Goal: Task Accomplishment & Management: Manage account settings

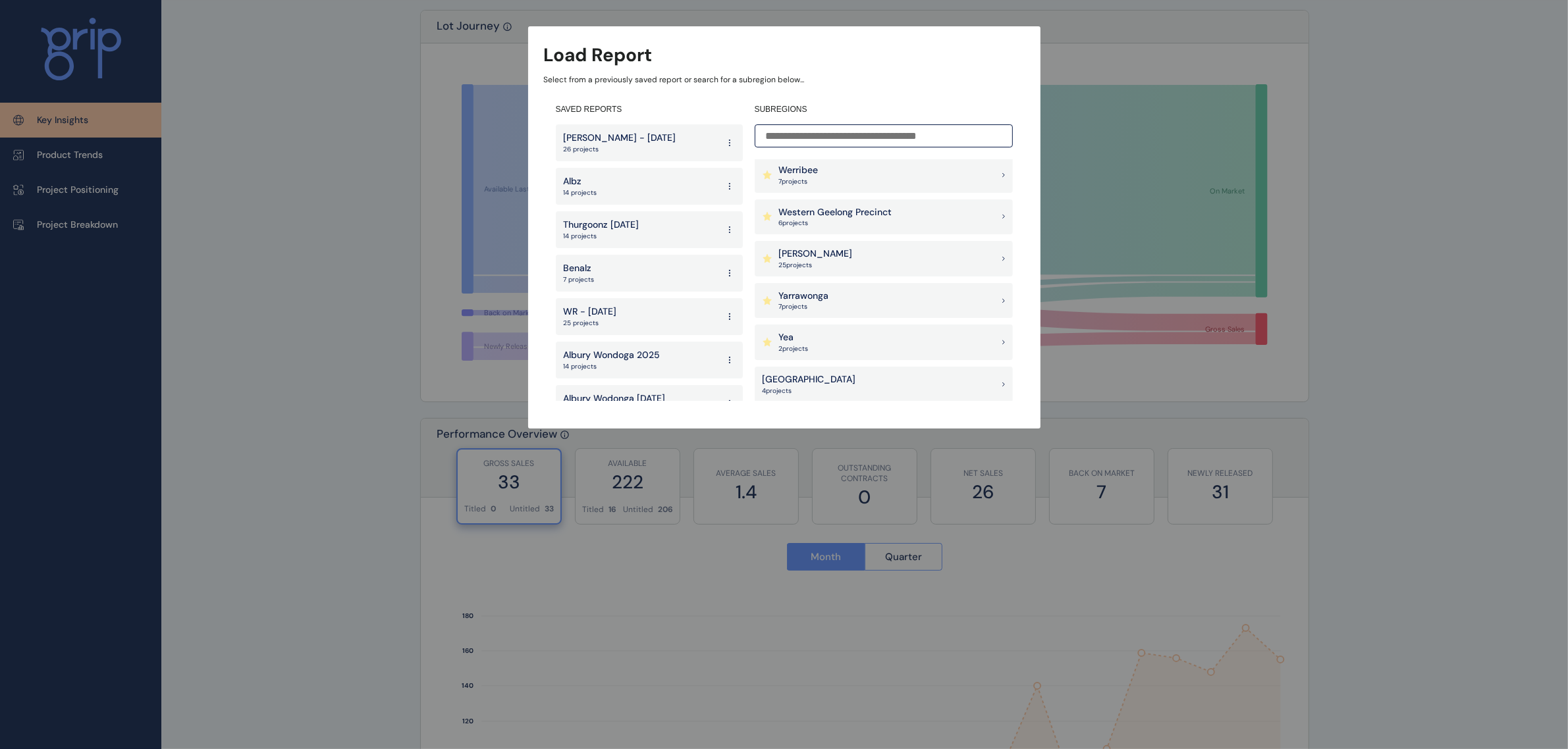
scroll to position [165, 0]
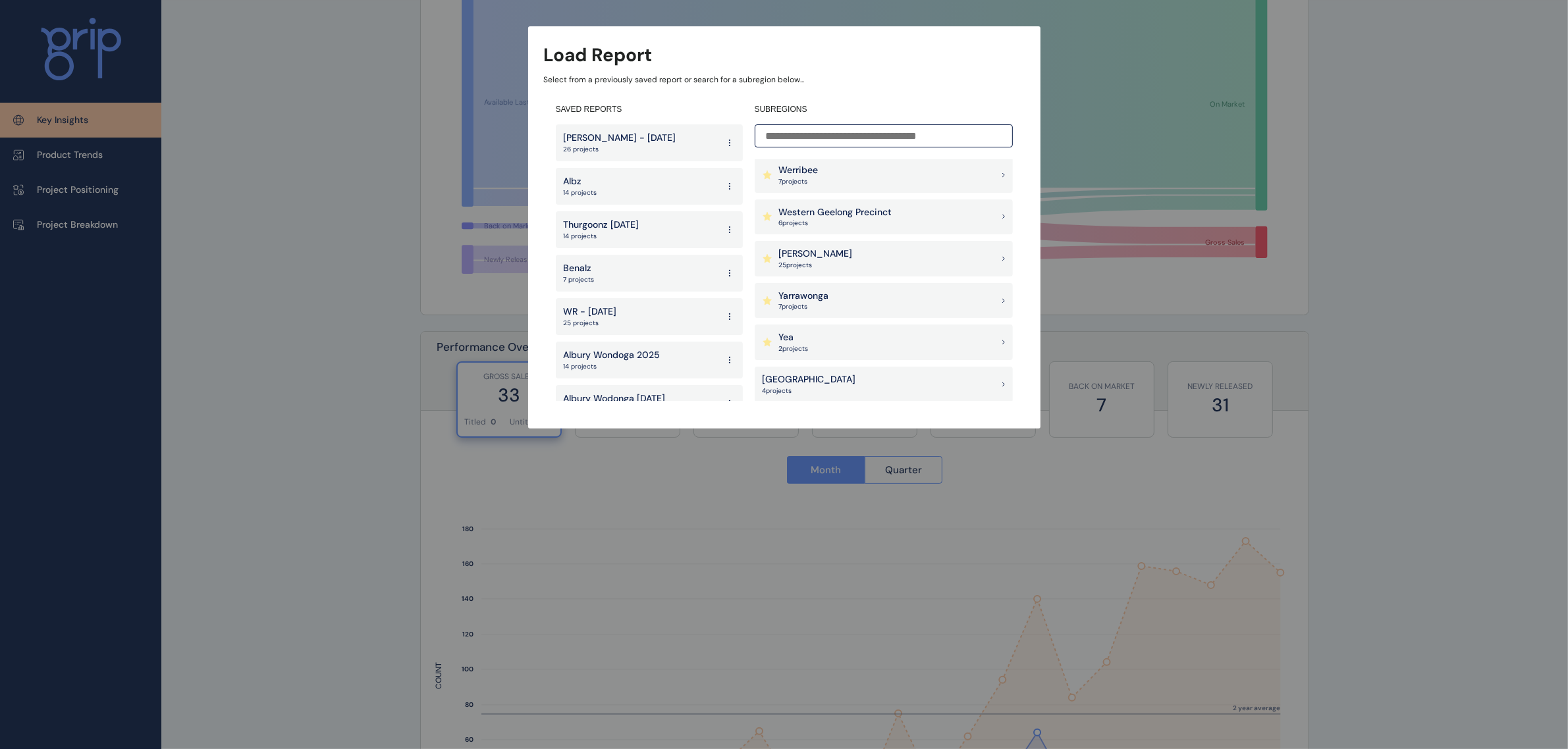
click at [811, 248] on p "[PERSON_NAME]" at bounding box center [816, 253] width 74 height 13
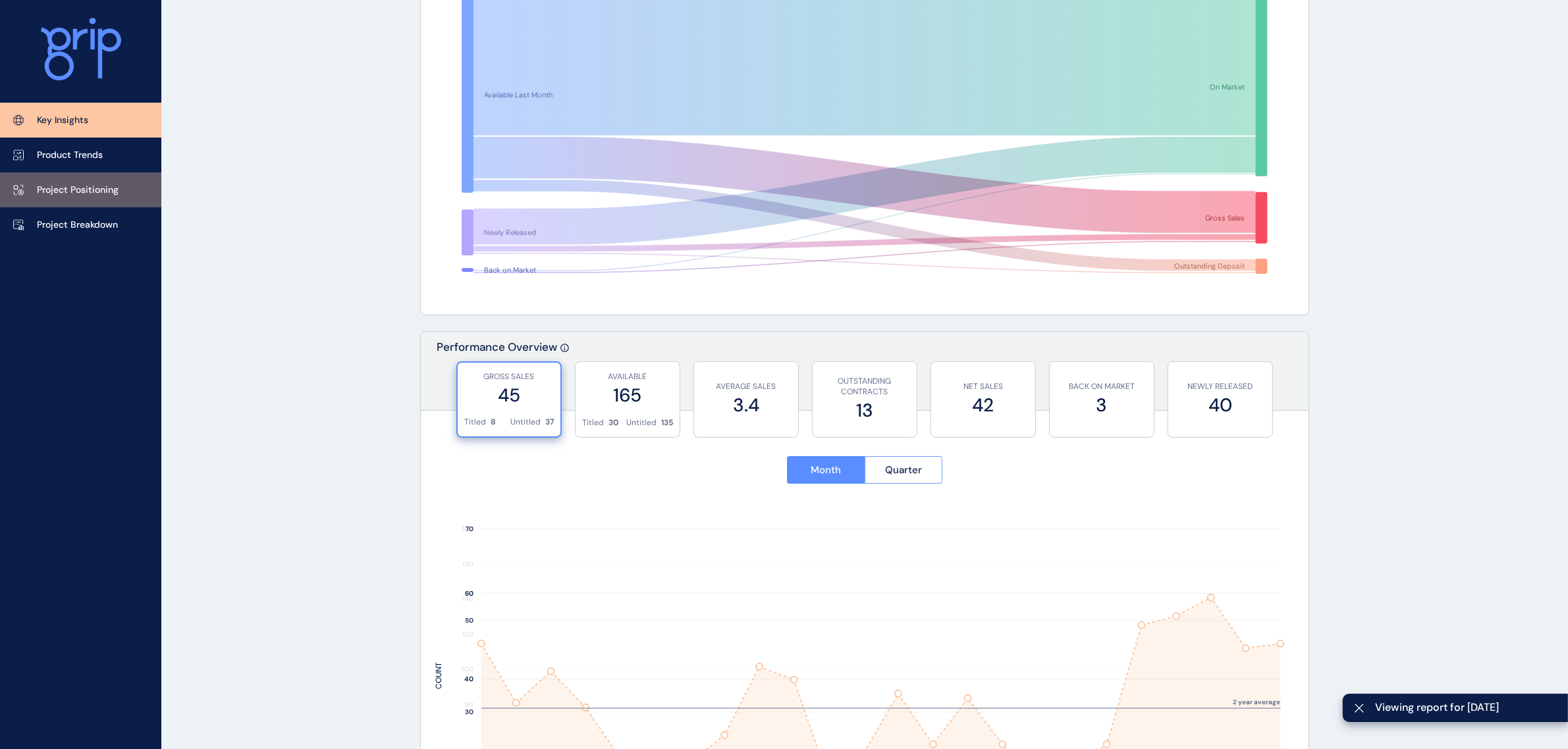
scroll to position [82, 0]
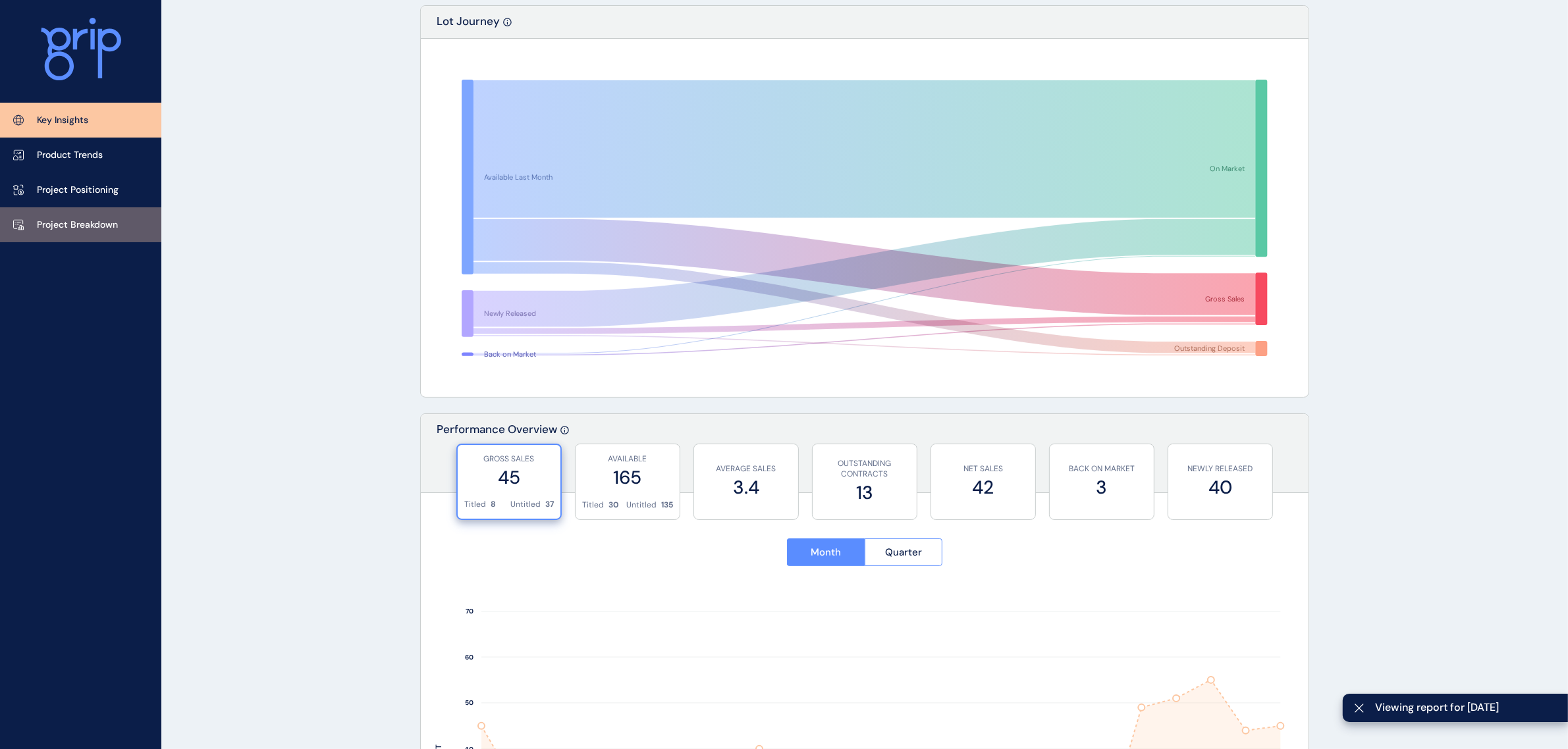
click at [64, 217] on link "Project Breakdown" at bounding box center [81, 224] width 162 height 35
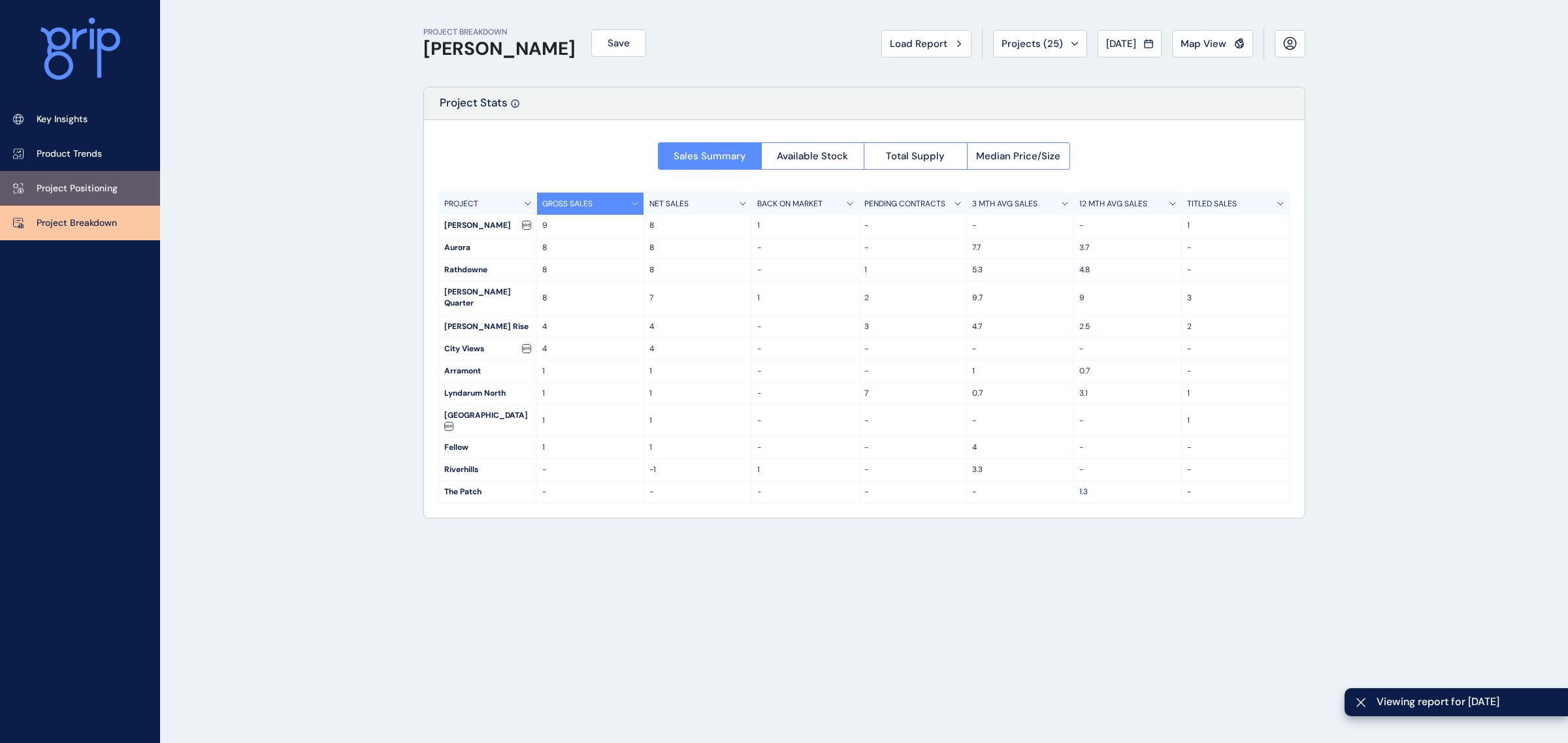
click at [60, 184] on p "Project Positioning" at bounding box center [77, 188] width 81 height 13
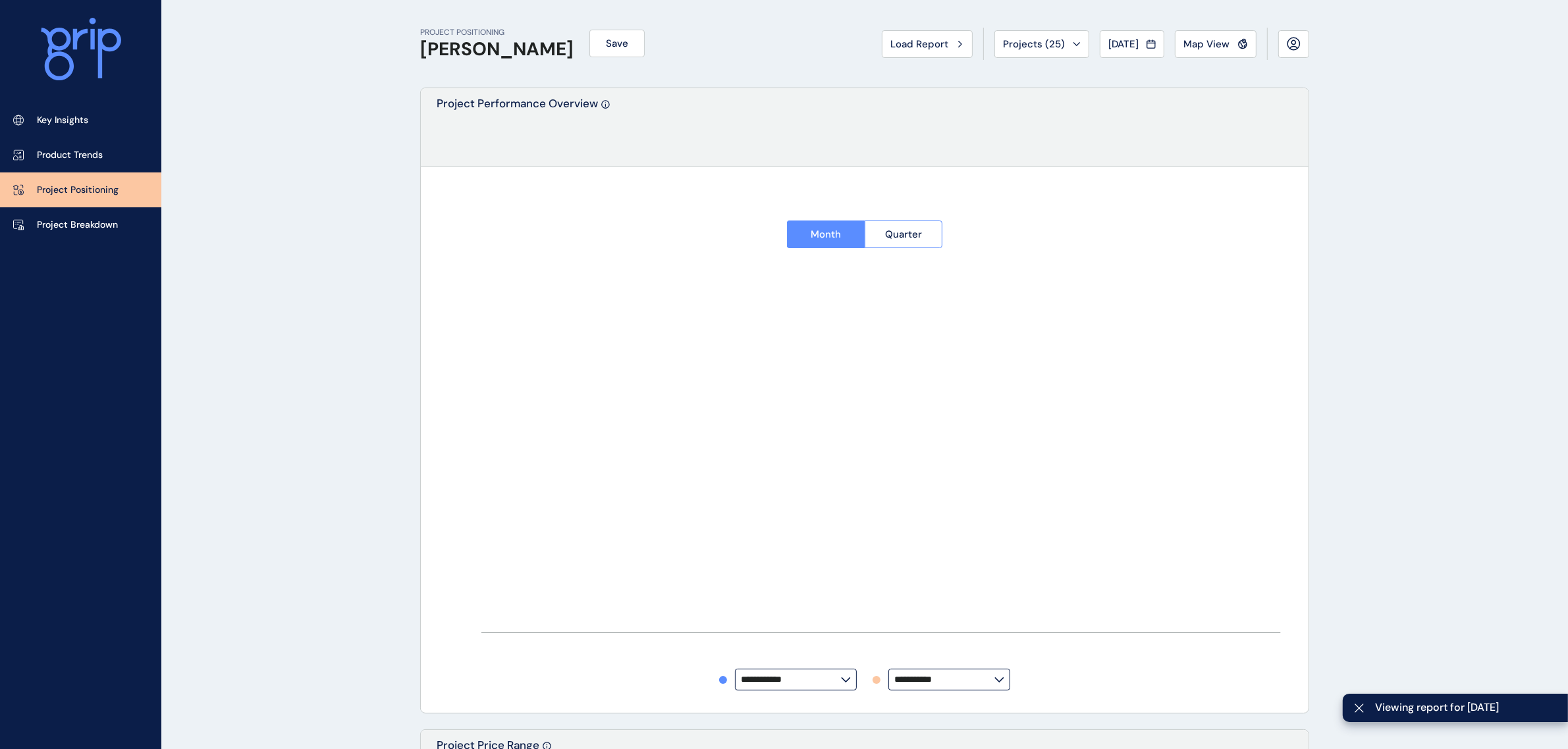
type input "******"
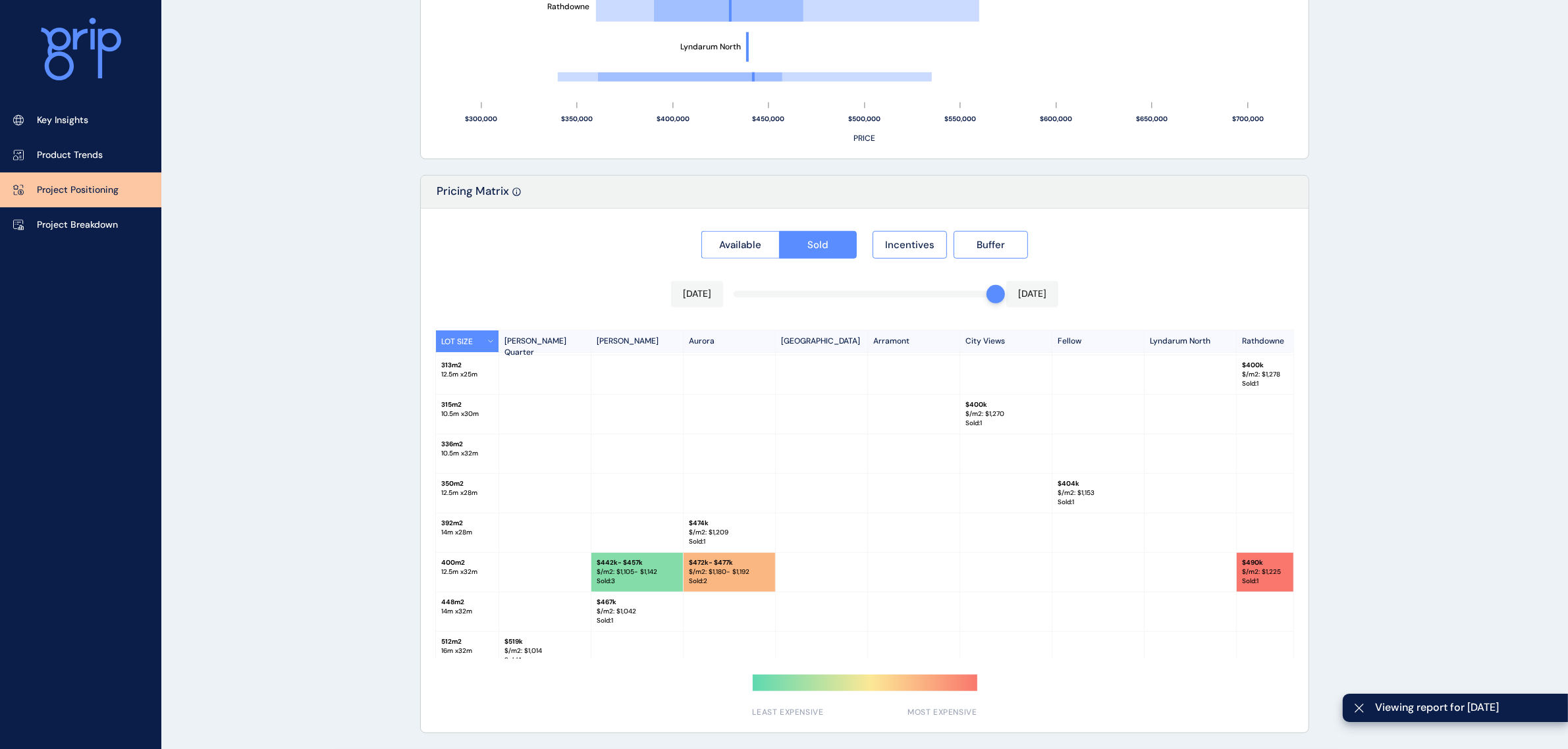
scroll to position [54, 0]
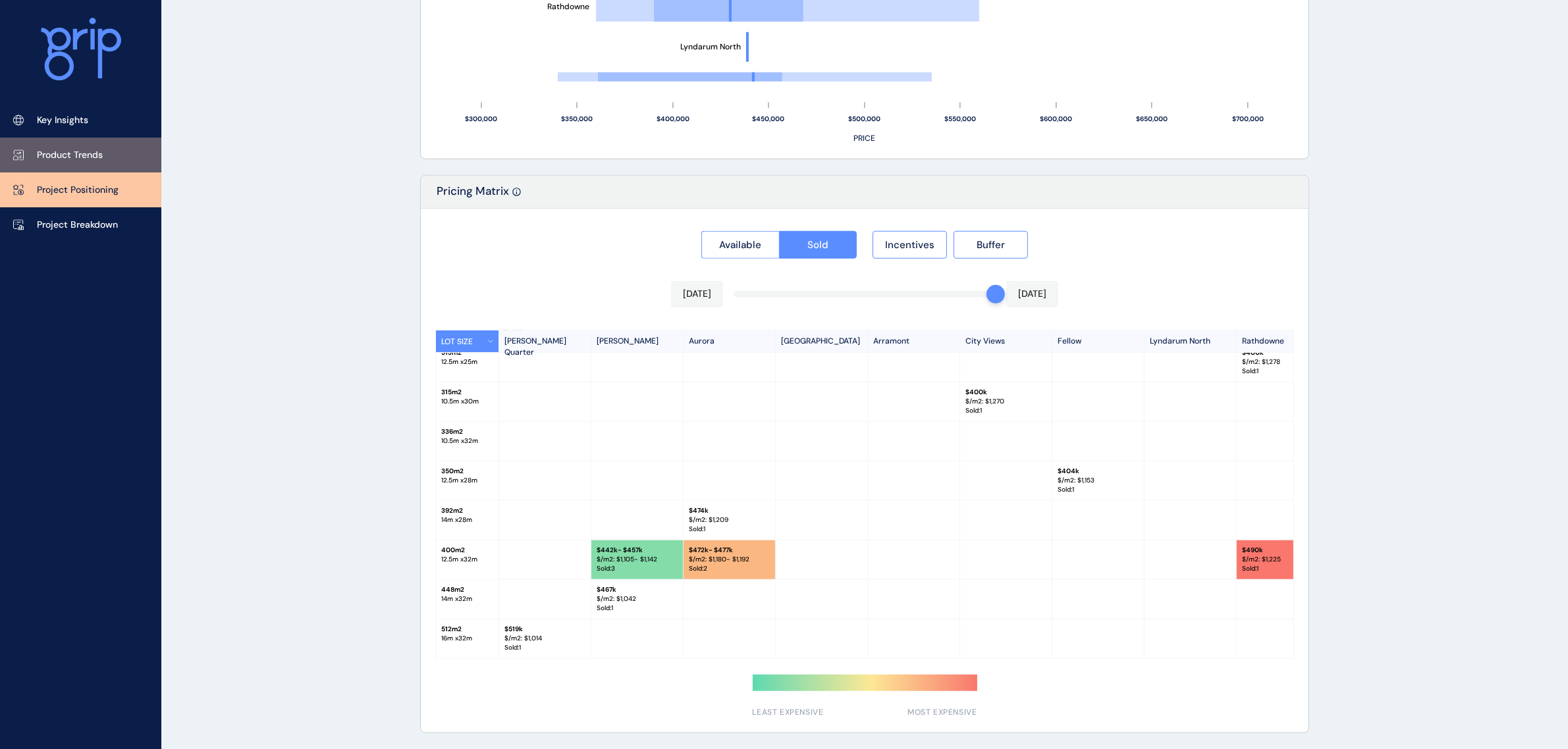
click at [102, 155] on p "Product Trends" at bounding box center [70, 155] width 66 height 13
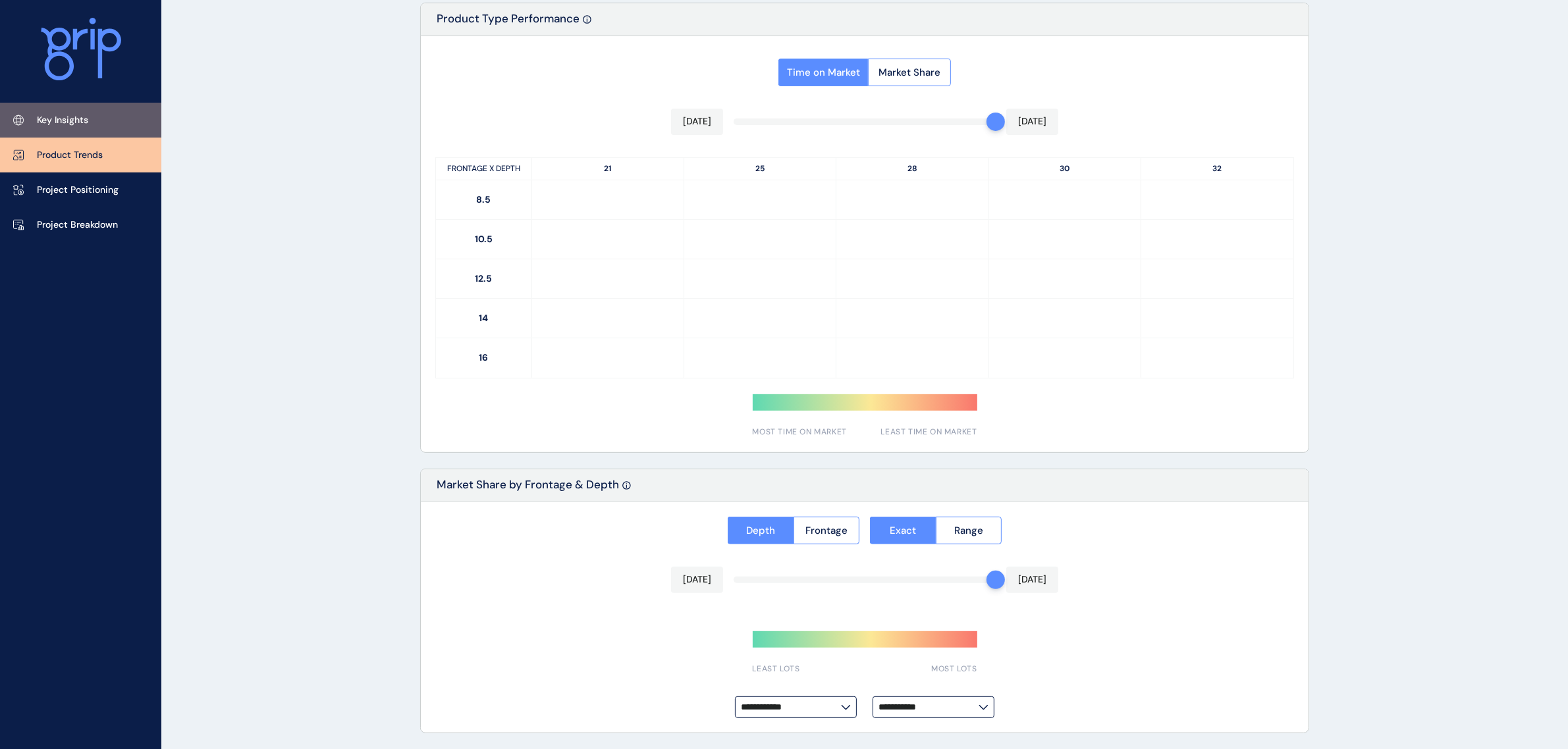
type input "**********"
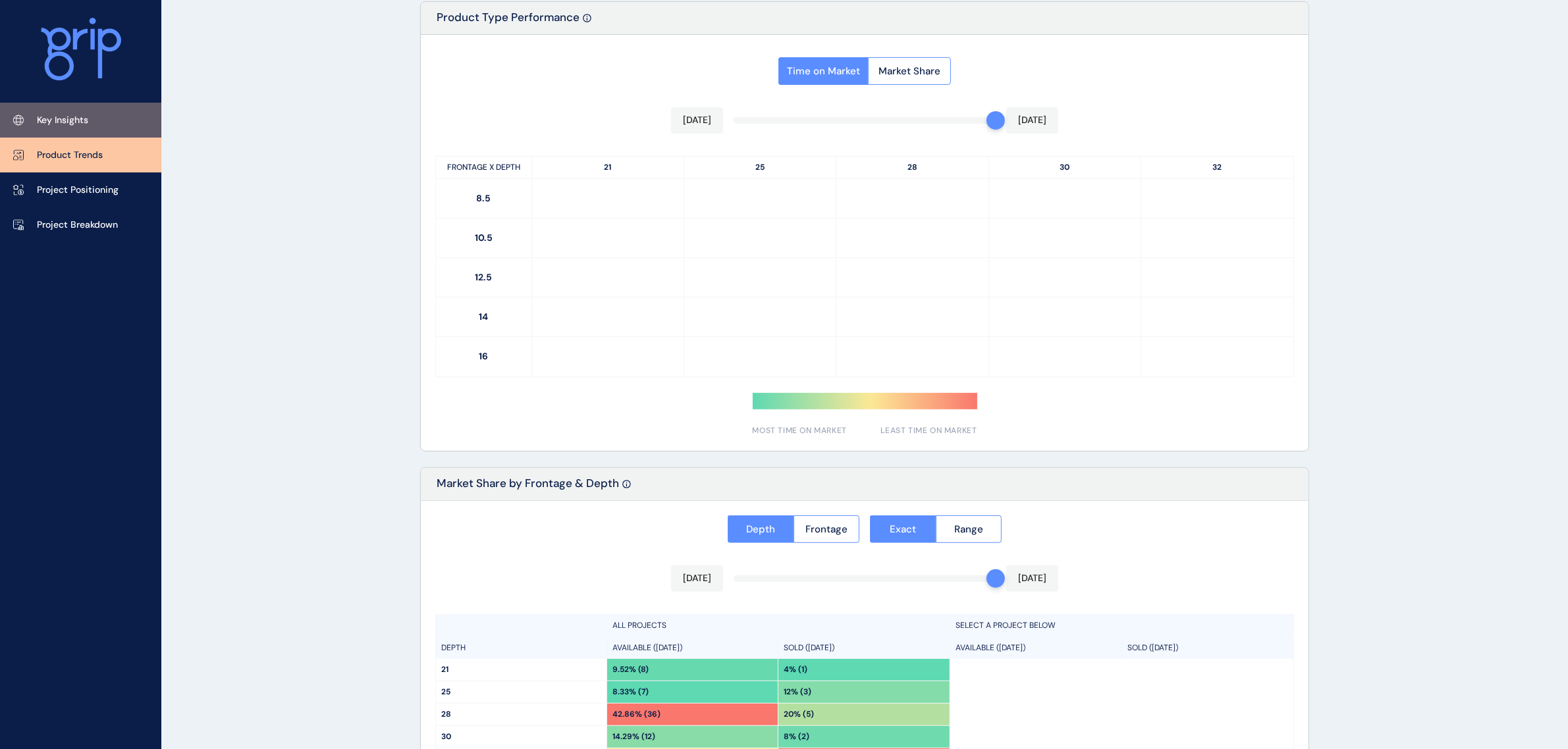
scroll to position [792, 0]
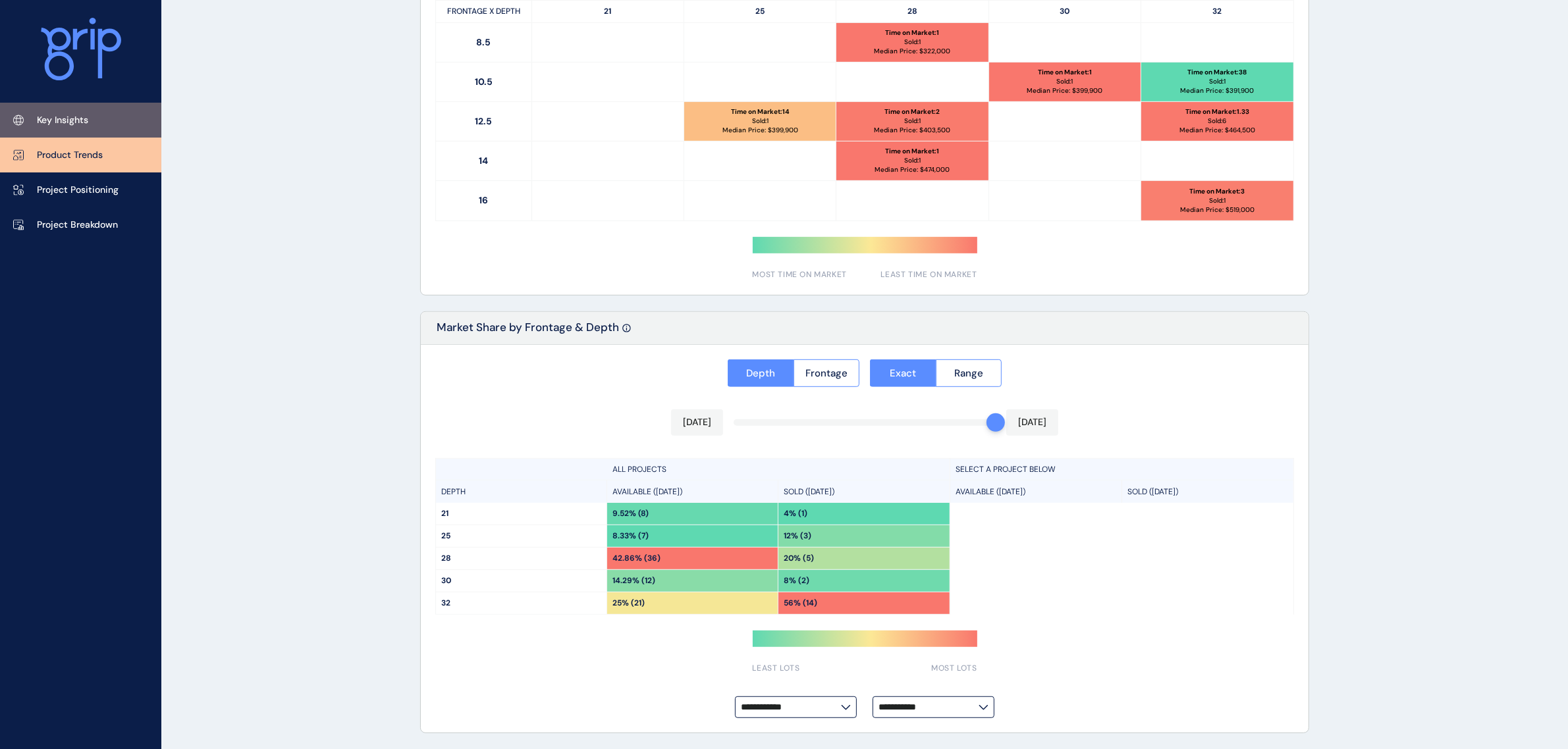
click at [91, 120] on link "Key Insights" at bounding box center [81, 120] width 162 height 35
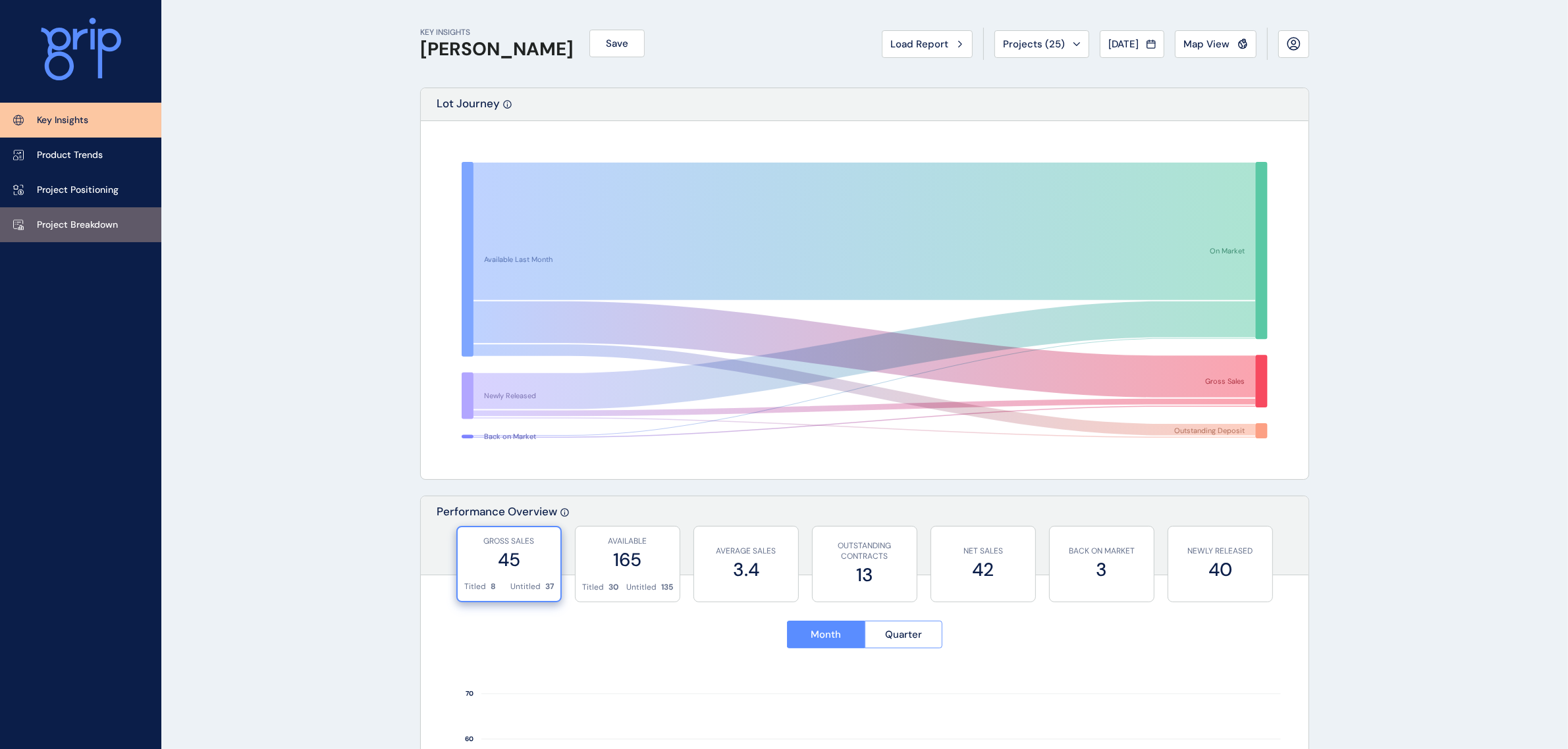
click at [90, 216] on link "Project Breakdown" at bounding box center [81, 224] width 162 height 35
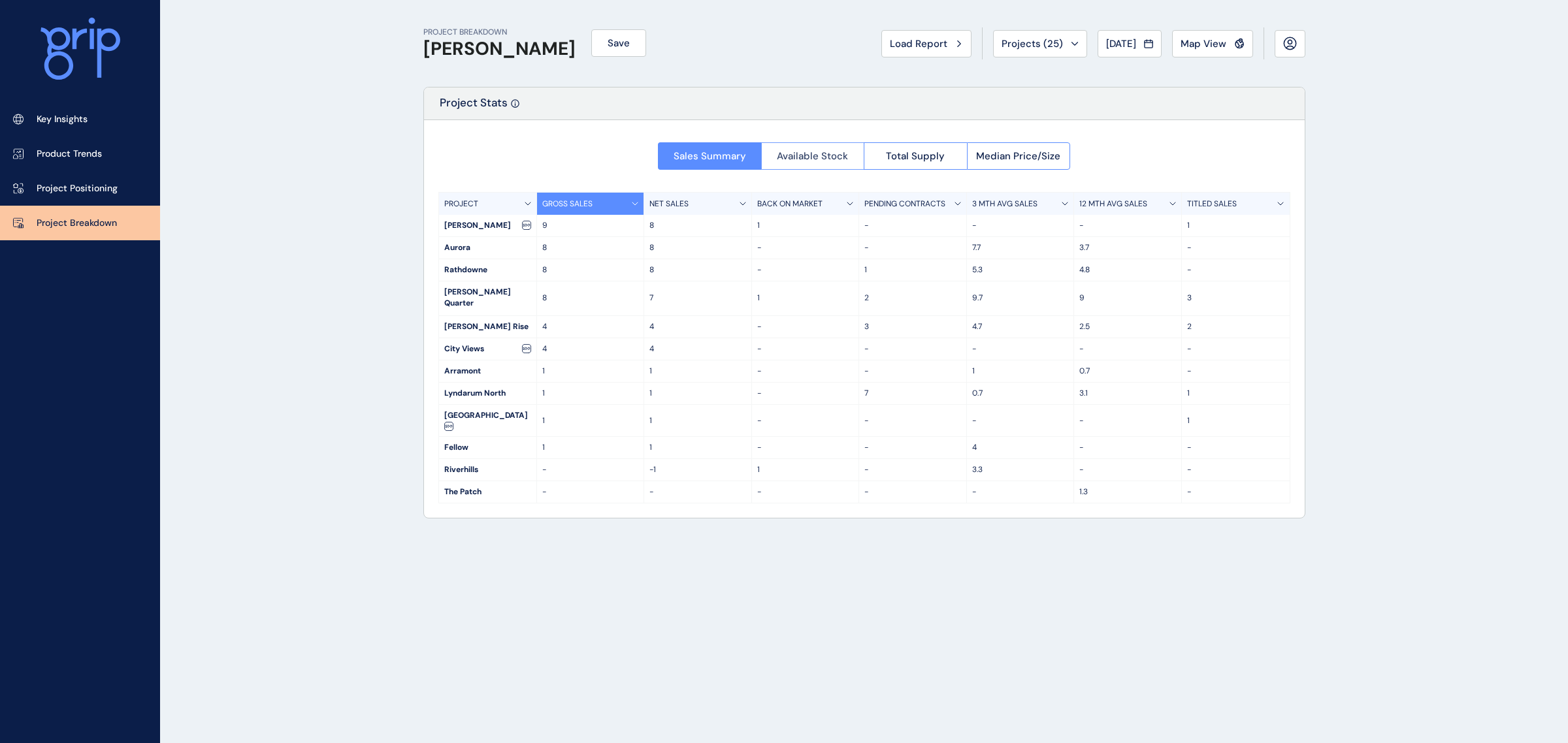
click at [791, 150] on span "Available Stock" at bounding box center [812, 156] width 72 height 13
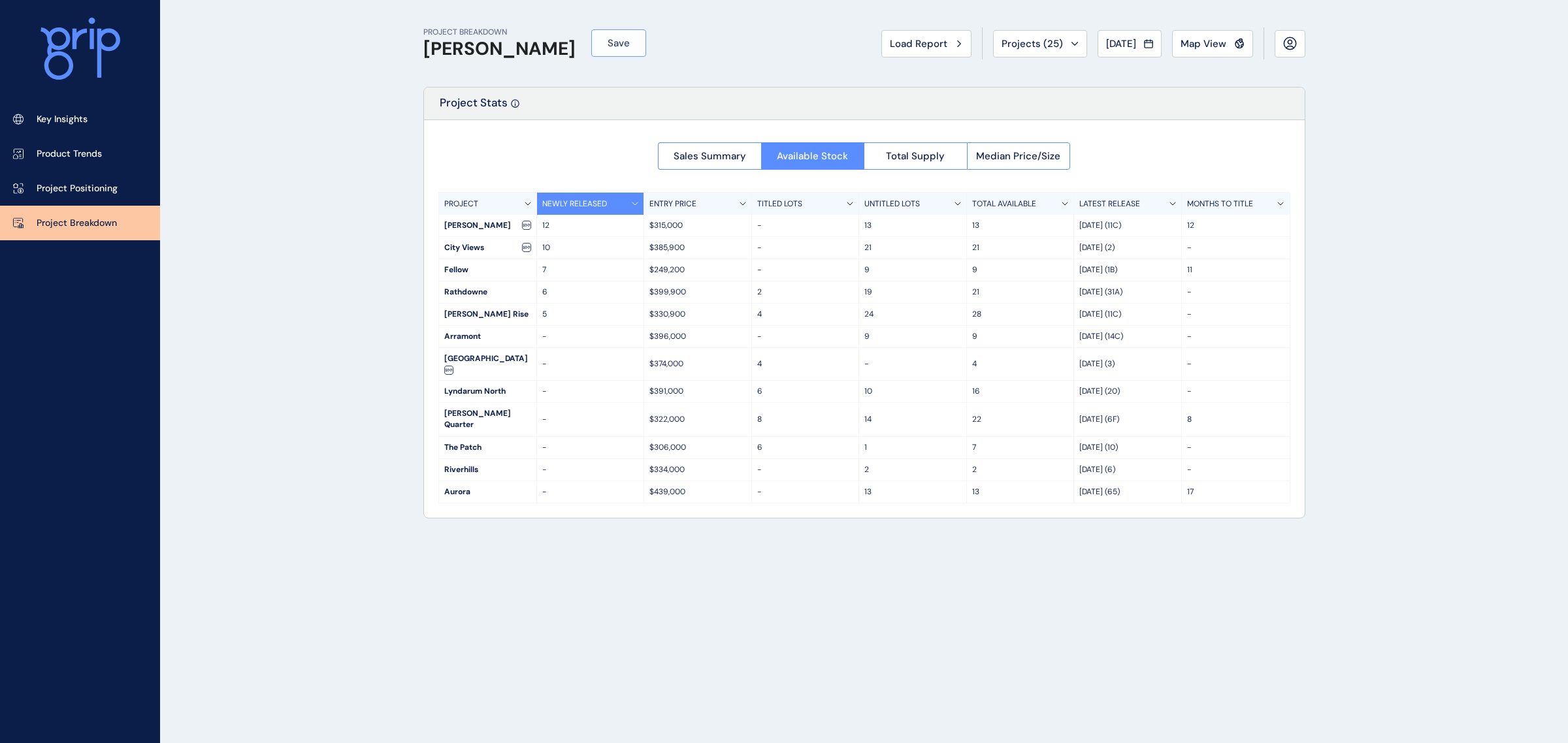
click at [608, 40] on span "Save" at bounding box center [619, 43] width 22 height 13
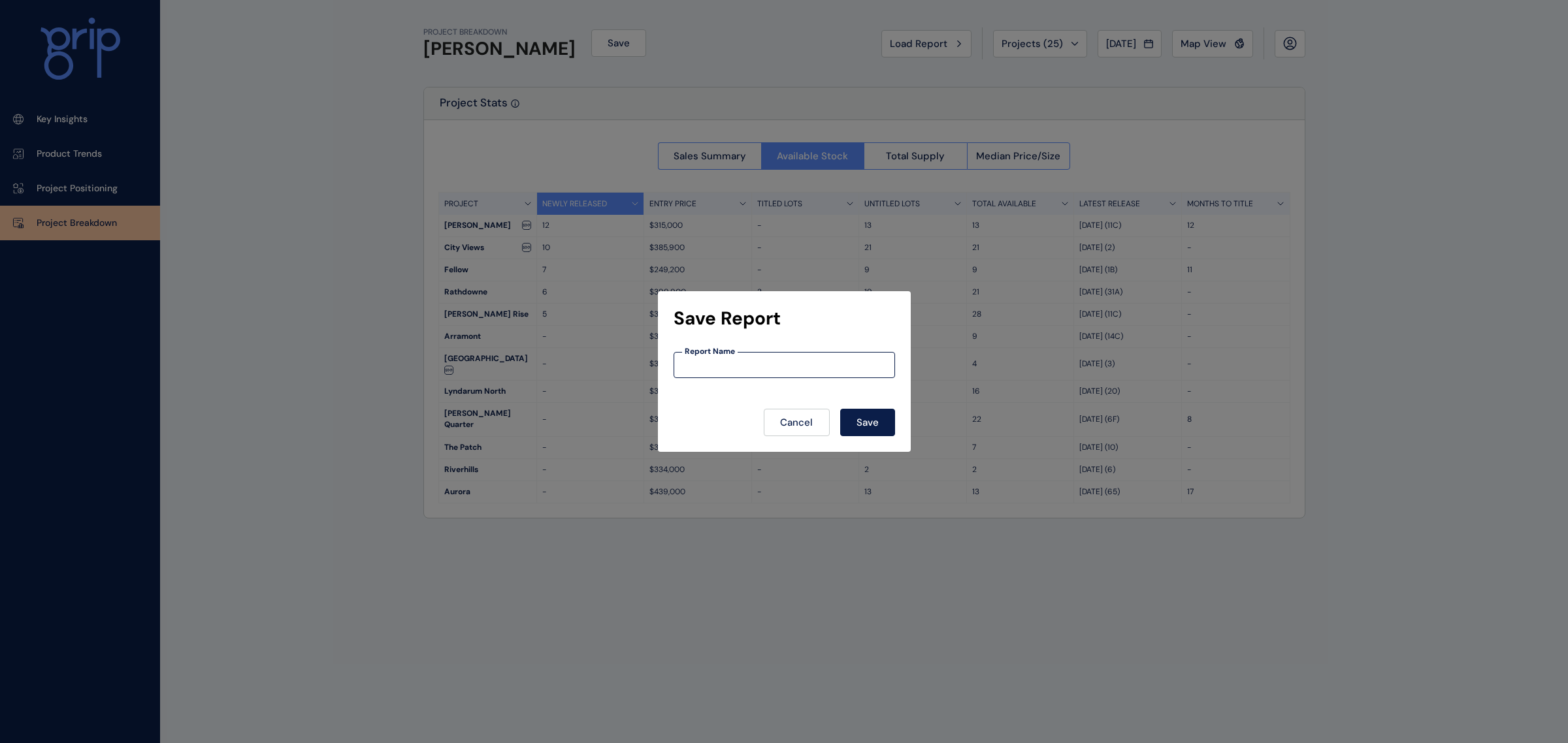
click at [743, 361] on input at bounding box center [784, 365] width 220 height 11
type input "**********"
click at [879, 425] on button "Save" at bounding box center [868, 423] width 55 height 27
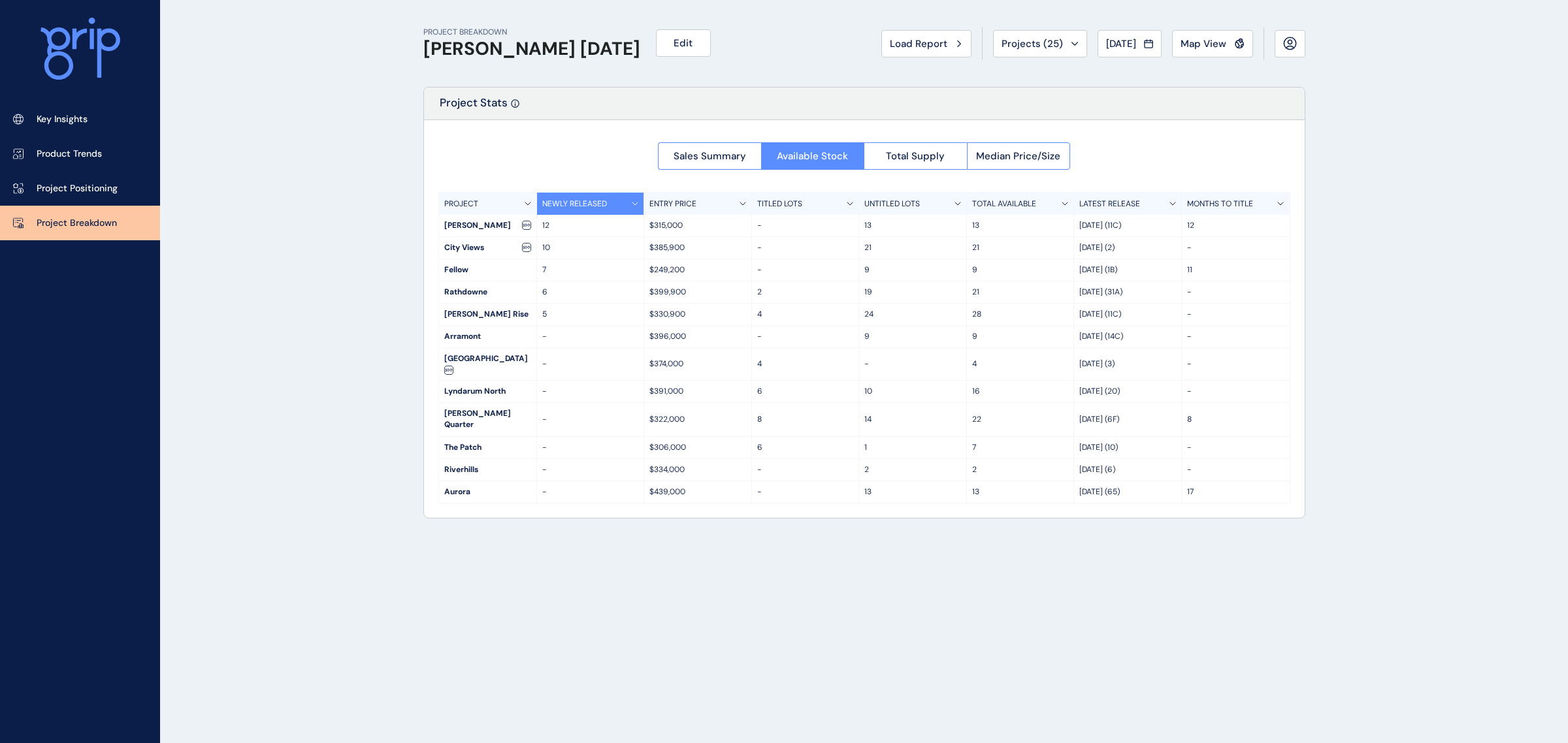
click at [500, 52] on h1 "[PERSON_NAME] [DATE]" at bounding box center [532, 49] width 216 height 22
